Goal: Check status: Check status

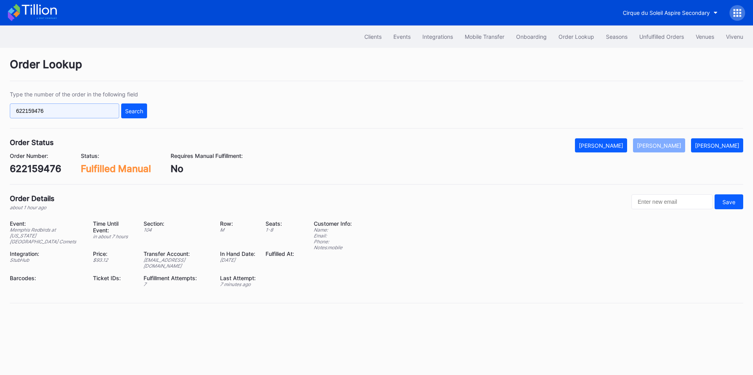
click at [58, 117] on input "622159476" at bounding box center [64, 111] width 109 height 15
paste input "69880"
type input "622169880"
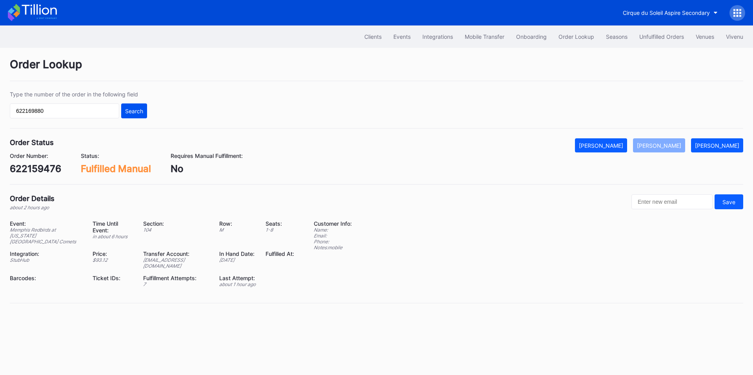
click at [133, 109] on div "Search" at bounding box center [134, 111] width 18 height 7
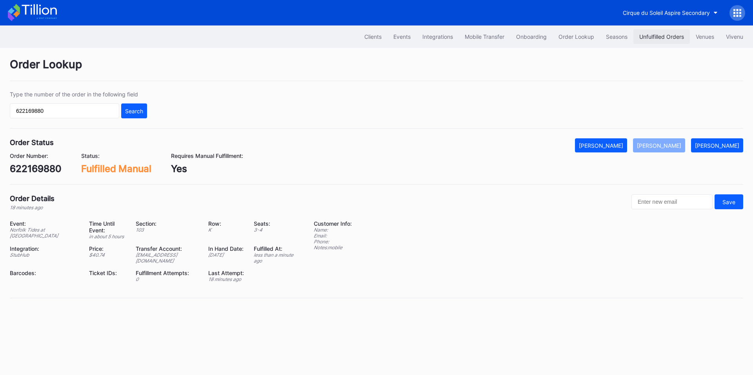
click at [648, 33] on button "Unfulfilled Orders" at bounding box center [662, 36] width 56 height 15
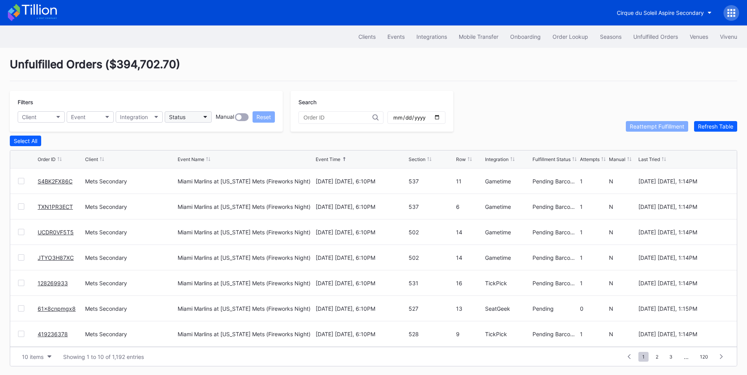
click at [197, 117] on button "Status" at bounding box center [188, 116] width 47 height 11
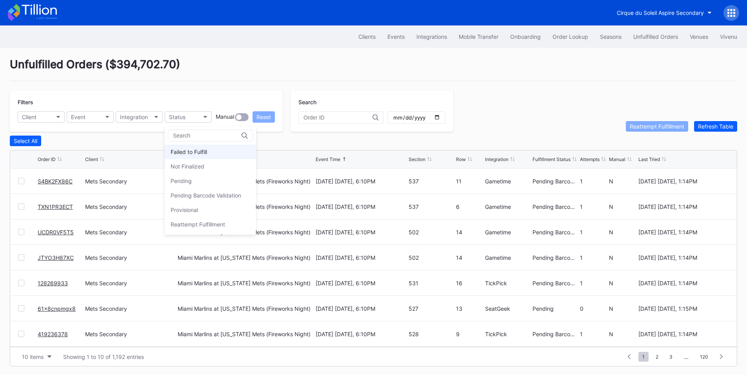
click at [204, 158] on div "Failed to Fulfill" at bounding box center [210, 152] width 91 height 15
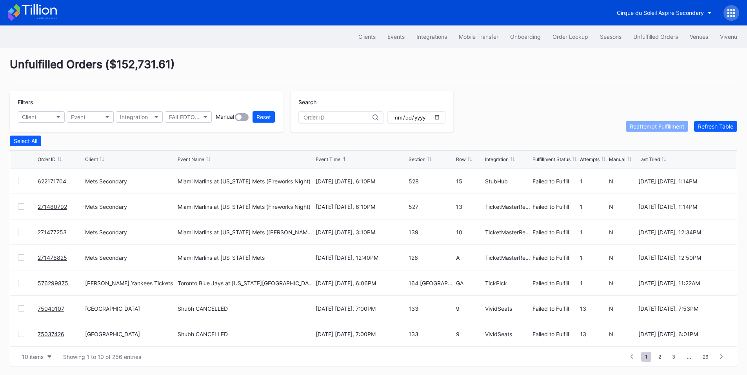
click at [20, 182] on div at bounding box center [21, 181] width 6 height 6
click at [19, 209] on div at bounding box center [21, 207] width 6 height 6
click at [22, 235] on div at bounding box center [21, 232] width 6 height 6
click at [22, 259] on div at bounding box center [21, 258] width 6 height 6
click at [658, 127] on div "Reattempt Fulfillment" at bounding box center [657, 126] width 55 height 7
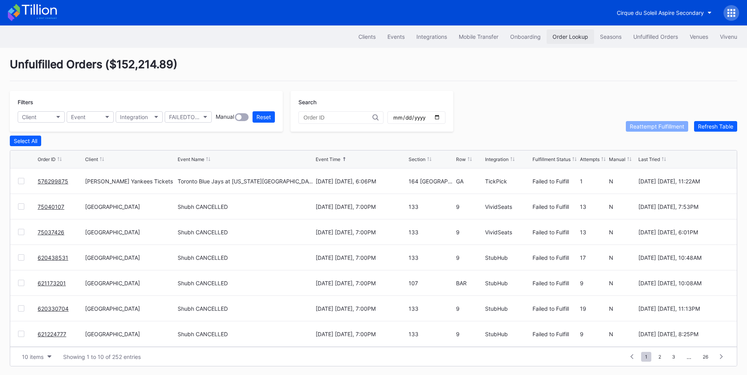
click at [559, 36] on div "Order Lookup" at bounding box center [571, 36] width 36 height 7
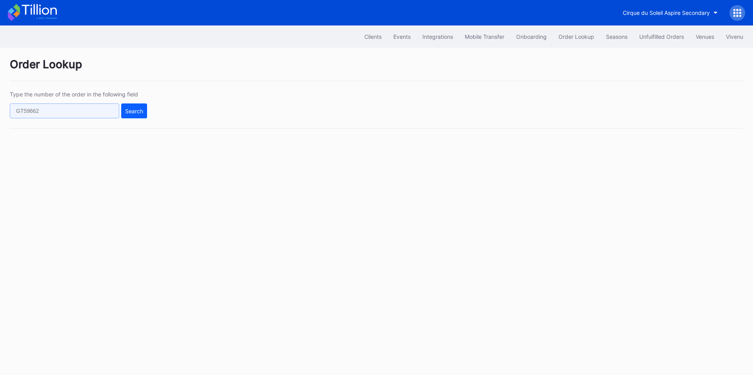
click at [50, 116] on input "text" at bounding box center [64, 111] width 109 height 15
paste input "622167527"
type input "622167527"
drag, startPoint x: 134, startPoint y: 108, endPoint x: 326, endPoint y: 1, distance: 219.7
click at [135, 108] on div "Search" at bounding box center [134, 111] width 18 height 7
